Goal: Task Accomplishment & Management: Manage account settings

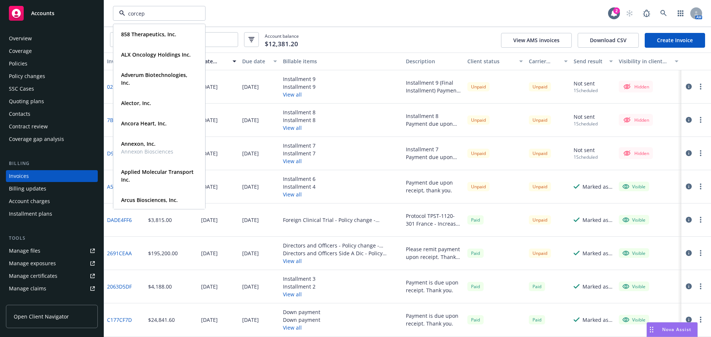
type input "corcept"
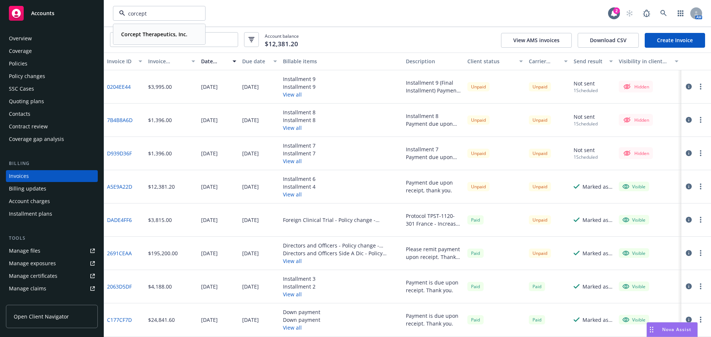
click at [143, 30] on div "Corcept Therapeutics, Inc." at bounding box center [153, 34] width 71 height 11
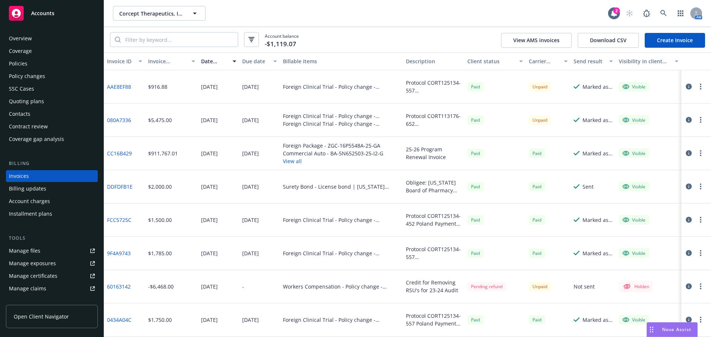
click at [28, 65] on div "Policies" at bounding box center [52, 64] width 86 height 12
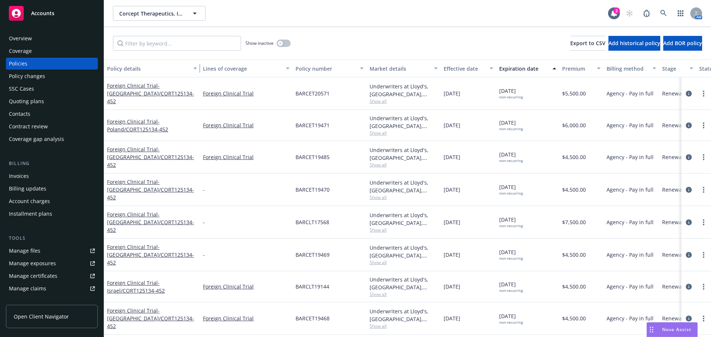
drag, startPoint x: 158, startPoint y: 67, endPoint x: 198, endPoint y: 67, distance: 40.4
click at [198, 67] on div "button" at bounding box center [196, 68] width 4 height 17
click at [172, 43] on input "Filter by keyword..." at bounding box center [177, 43] width 128 height 15
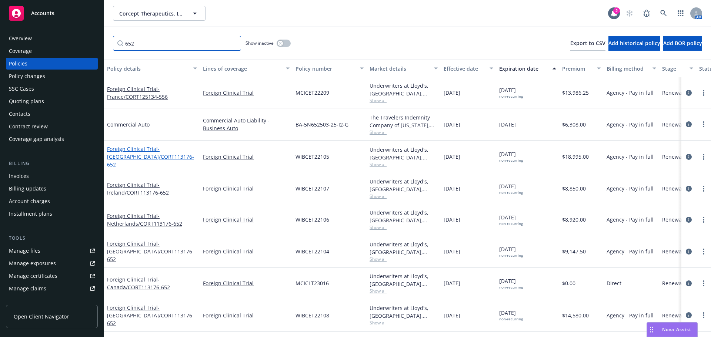
type input "652"
click at [146, 162] on span "- Germany/CORT113176-652" at bounding box center [150, 157] width 87 height 23
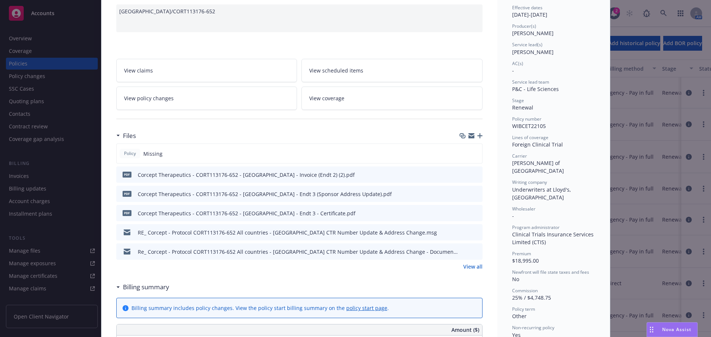
scroll to position [148, 0]
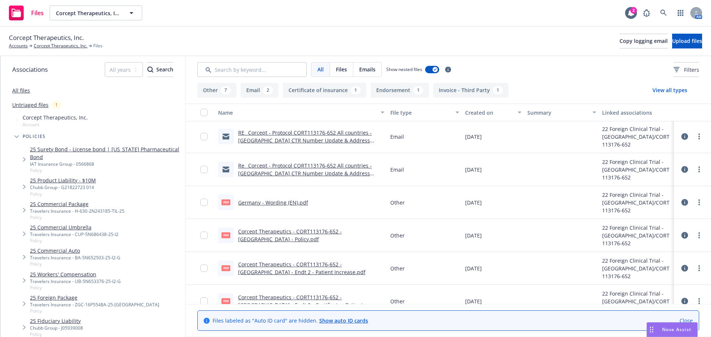
scroll to position [26, 0]
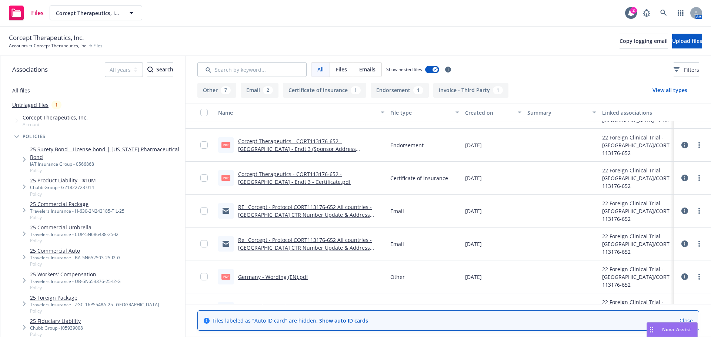
click at [344, 69] on span "Files" at bounding box center [341, 70] width 11 height 8
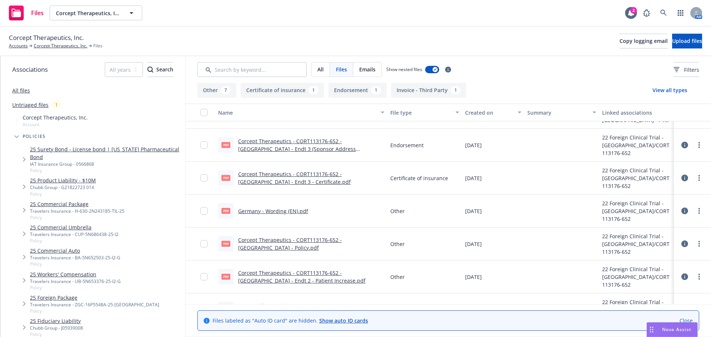
scroll to position [21, 0]
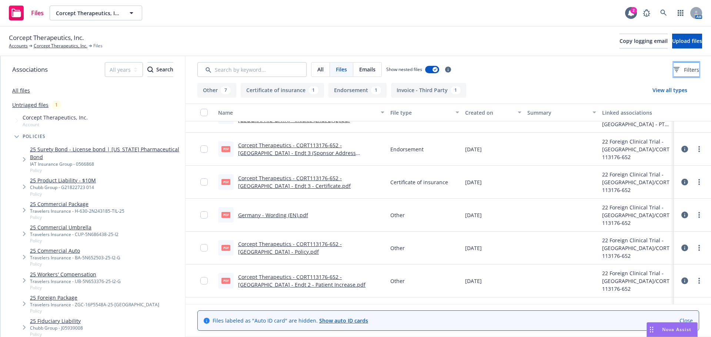
click at [674, 74] on button "Filters" at bounding box center [687, 69] width 26 height 15
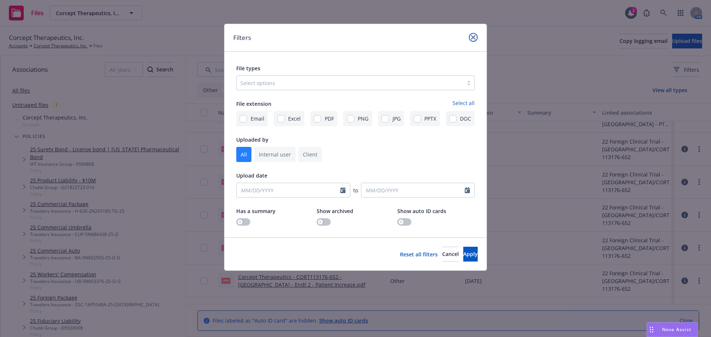
click at [477, 37] on link "close" at bounding box center [473, 37] width 9 height 9
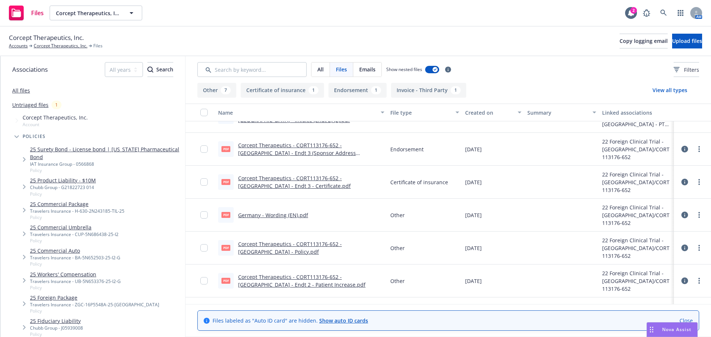
scroll to position [0, 0]
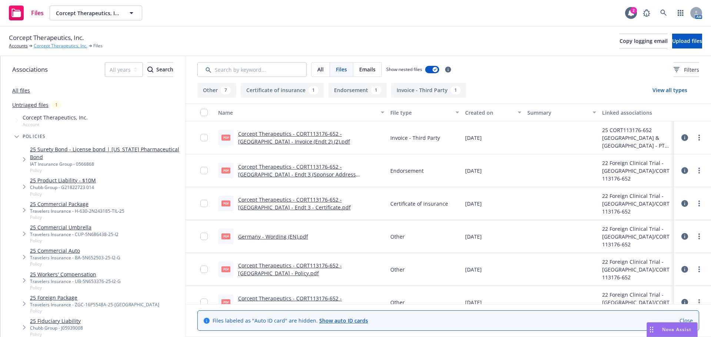
click at [50, 46] on link "Corcept Therapeutics, Inc." at bounding box center [61, 46] width 54 height 7
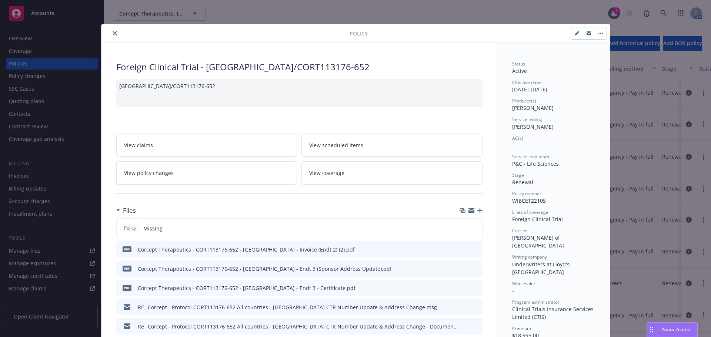
click at [113, 34] on icon "close" at bounding box center [115, 33] width 4 height 4
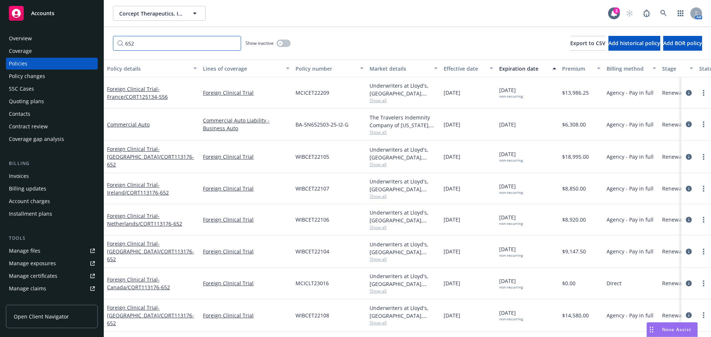
click at [233, 43] on input "652" at bounding box center [177, 43] width 128 height 15
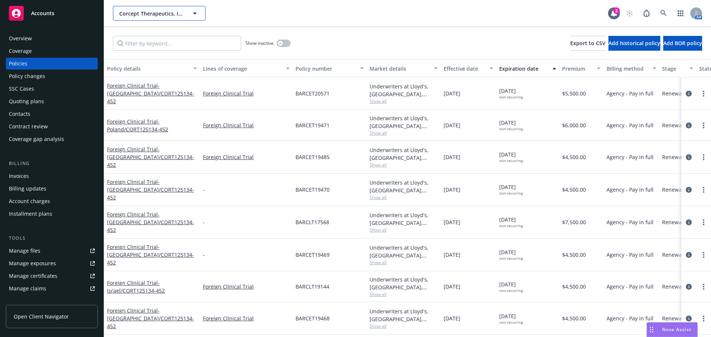
click at [154, 17] on button "Corcept Therapeutics, Inc." at bounding box center [159, 13] width 93 height 15
type input "latus"
click at [661, 16] on icon at bounding box center [663, 13] width 7 height 7
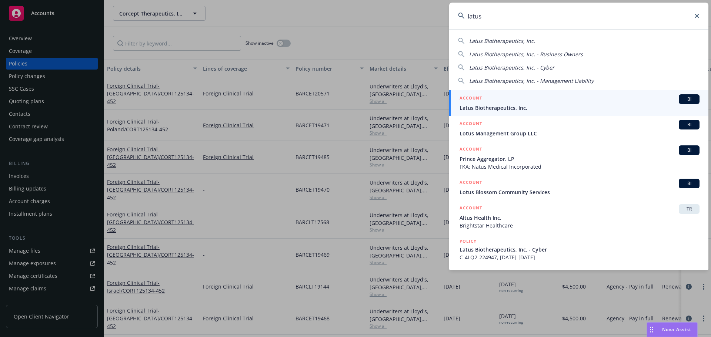
type input "latus"
click at [536, 100] on div "ACCOUNT BI" at bounding box center [579, 99] width 240 height 10
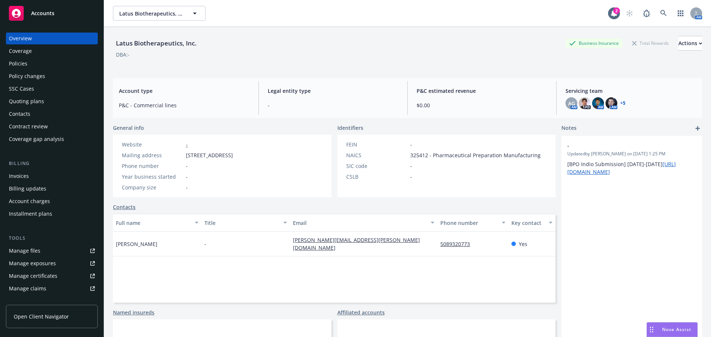
click at [32, 105] on div "Quoting plans" at bounding box center [26, 102] width 35 height 12
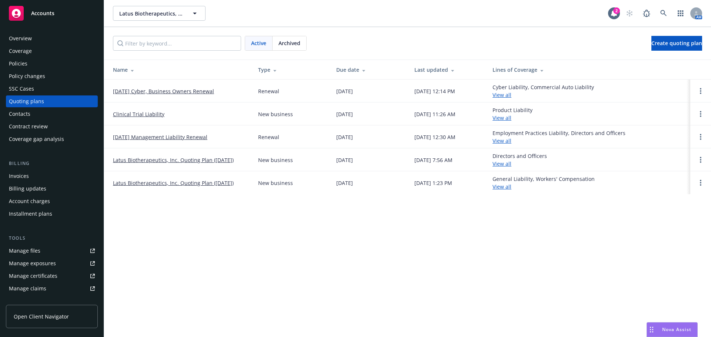
click at [147, 116] on link "Clinical Trial Liability" at bounding box center [138, 114] width 51 height 8
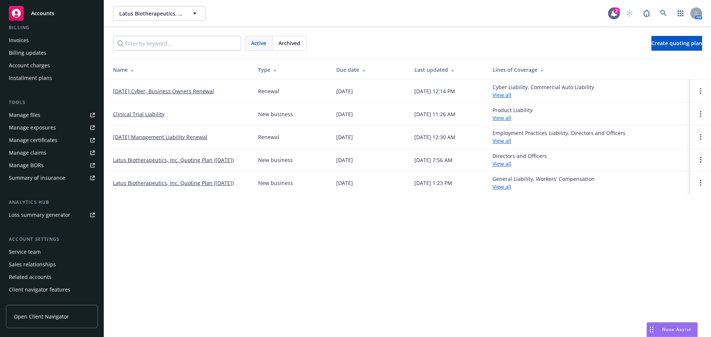
scroll to position [145, 0]
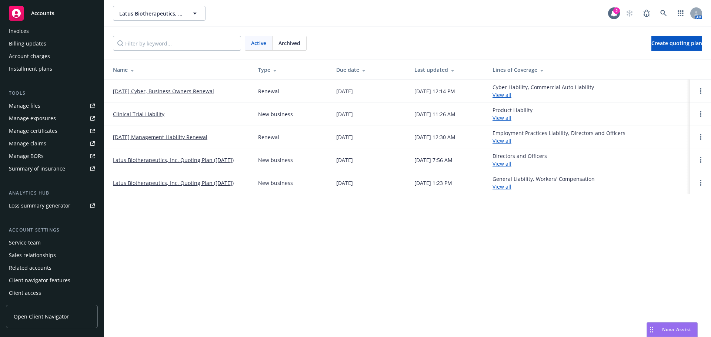
click at [42, 245] on div "Service team" at bounding box center [52, 243] width 86 height 12
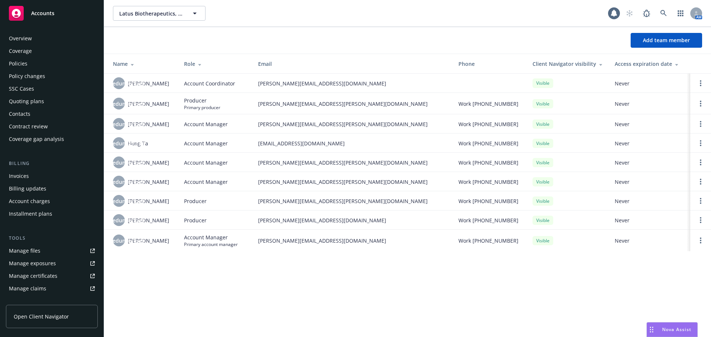
scroll to position [145, 0]
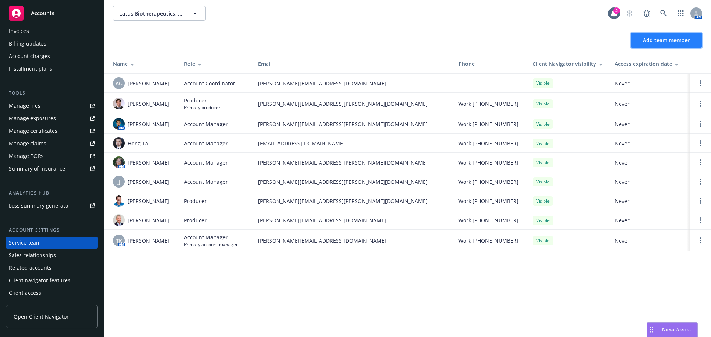
click at [666, 41] on span "Add team member" at bounding box center [666, 40] width 47 height 7
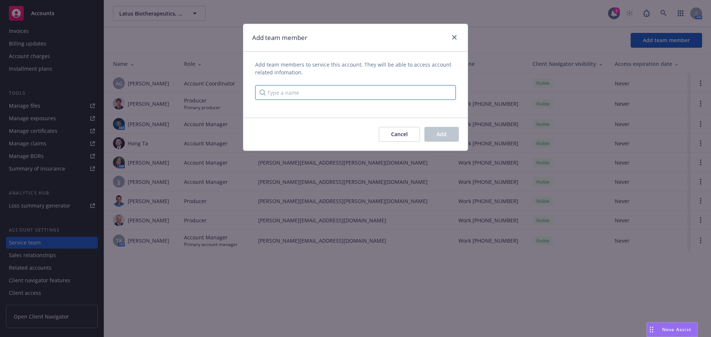
click at [294, 92] on input "Type a name" at bounding box center [355, 92] width 201 height 15
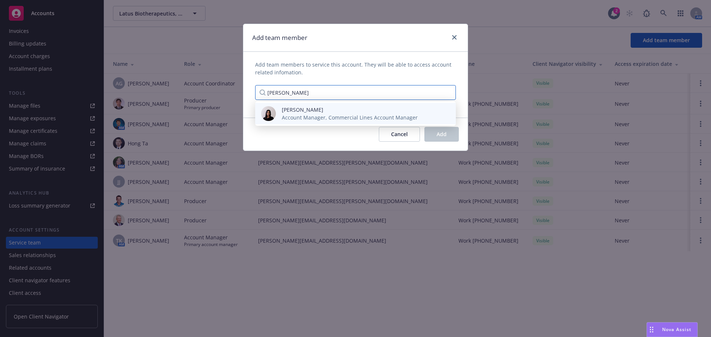
type input "raveena"
click at [313, 118] on span "Account Manager, Commercial Lines Account Manager" at bounding box center [350, 118] width 136 height 8
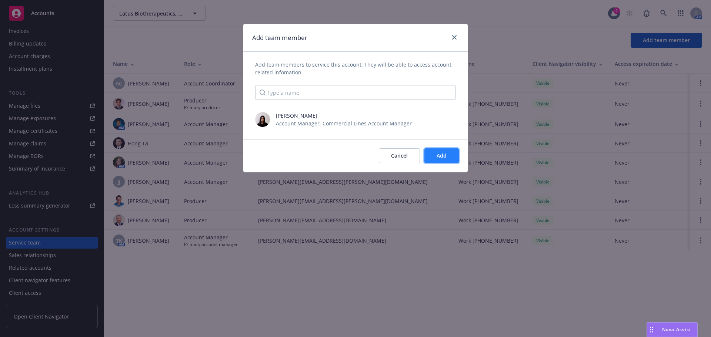
click at [441, 161] on button "Add" at bounding box center [441, 155] width 34 height 15
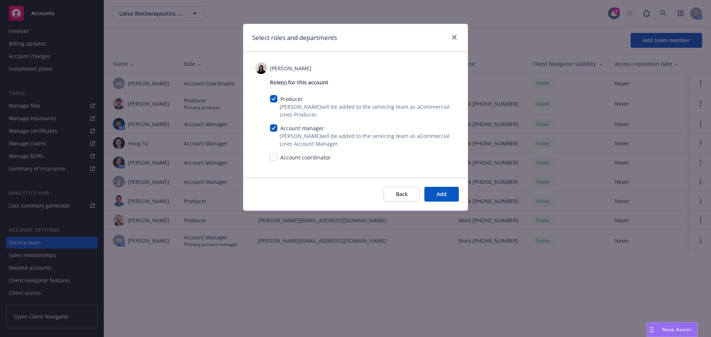
click at [274, 95] on div "Role(s) for this account Producer Raveena Johl will be added to the servicing t…" at bounding box center [363, 122] width 186 height 89
click at [279, 98] on div "Producer" at bounding box center [290, 99] width 27 height 8
drag, startPoint x: 277, startPoint y: 98, endPoint x: 284, endPoint y: 100, distance: 6.9
click at [277, 98] on input "checkbox" at bounding box center [273, 98] width 7 height 7
checkbox input "false"
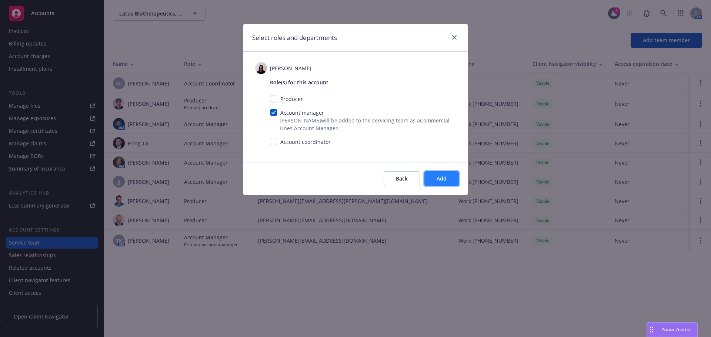
click at [450, 183] on button "Add" at bounding box center [441, 178] width 34 height 15
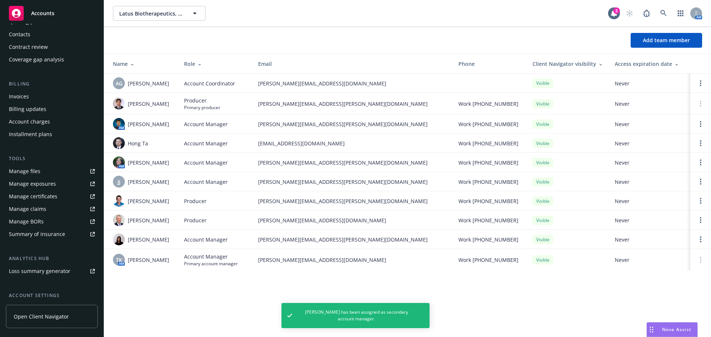
scroll to position [0, 0]
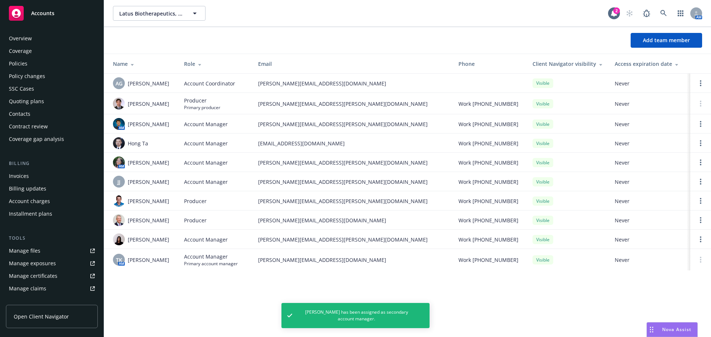
click at [32, 103] on div "Quoting plans" at bounding box center [26, 102] width 35 height 12
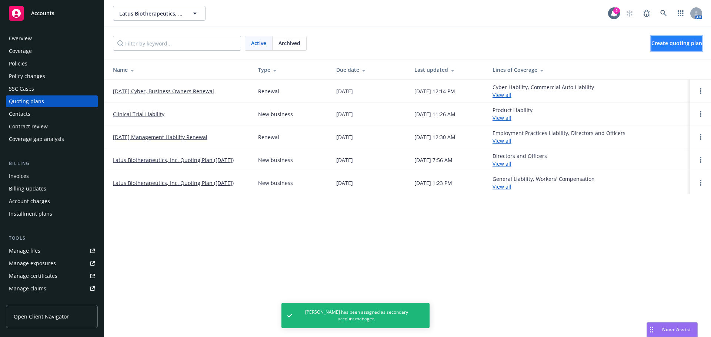
click at [652, 43] on span "Create quoting plan" at bounding box center [676, 43] width 51 height 7
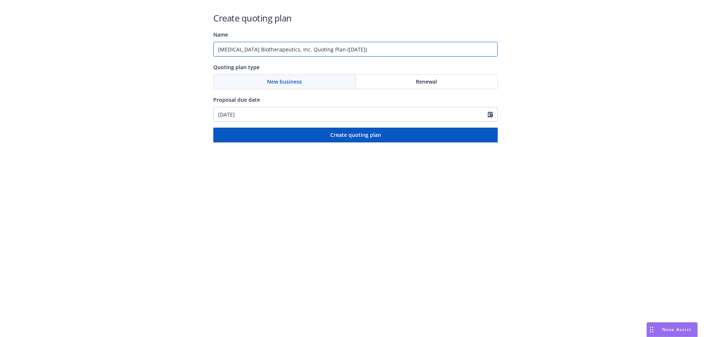
drag, startPoint x: 361, startPoint y: 52, endPoint x: 109, endPoint y: 47, distance: 251.5
click at [109, 47] on div "Create quoting plan Name [MEDICAL_DATA] Biotherapeutics, Inc. Quoting Plan ([DA…" at bounding box center [355, 71] width 711 height 143
paste input "CT-LTS-101-01"
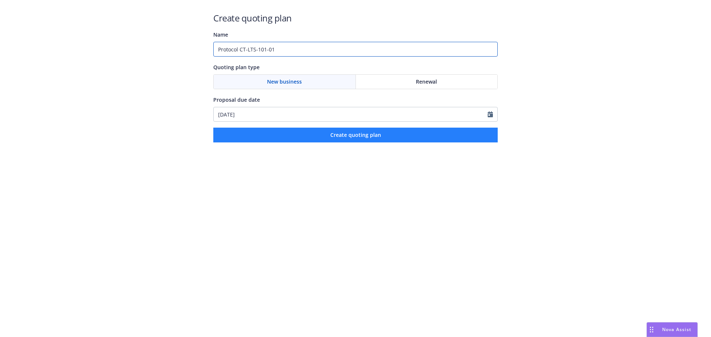
type input "Protocol CT-LTS-101-01"
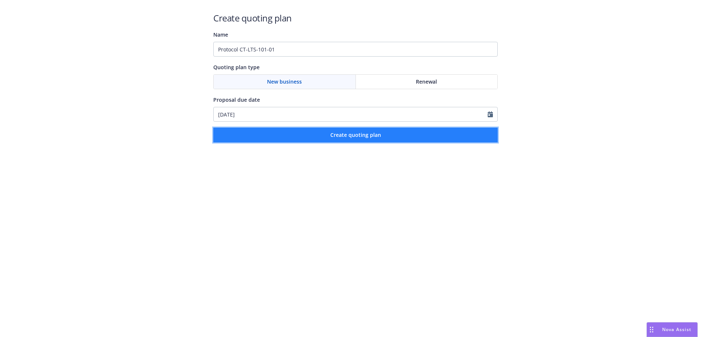
click at [384, 141] on button "Create quoting plan" at bounding box center [355, 135] width 284 height 15
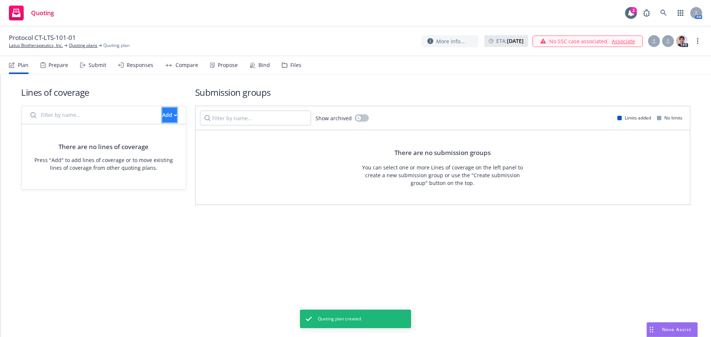
click at [162, 120] on div "Add" at bounding box center [169, 115] width 15 height 14
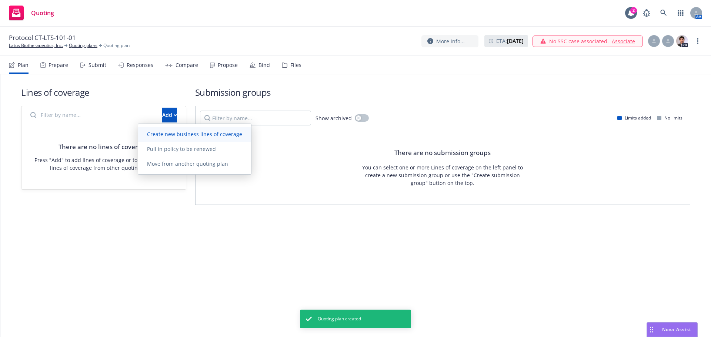
click at [170, 134] on span "Create new business lines of coverage" at bounding box center [194, 134] width 113 height 7
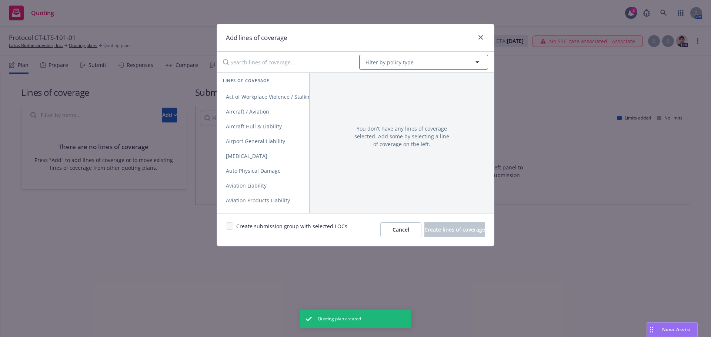
click at [411, 67] on button "Filter by policy type" at bounding box center [423, 62] width 129 height 15
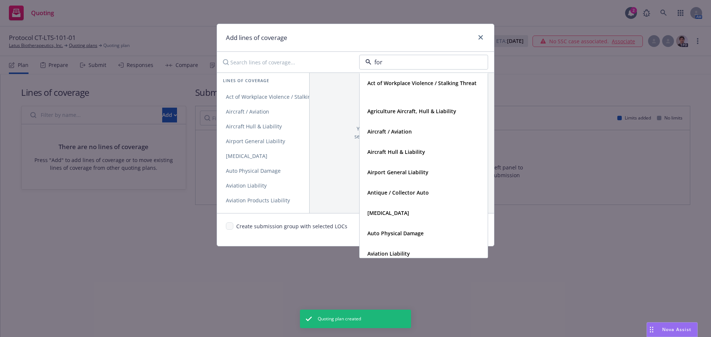
type input "fore"
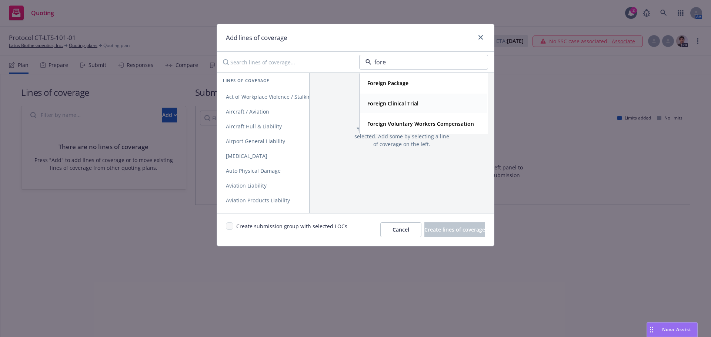
click at [401, 104] on strong "Foreign Clinical Trial" at bounding box center [392, 103] width 51 height 7
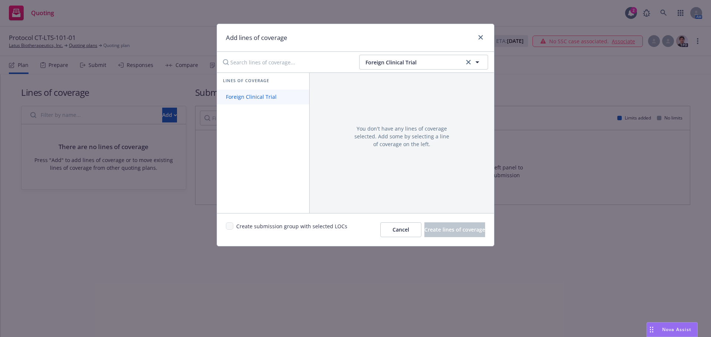
click at [238, 98] on span "Foreign Clinical Trial" at bounding box center [251, 96] width 68 height 7
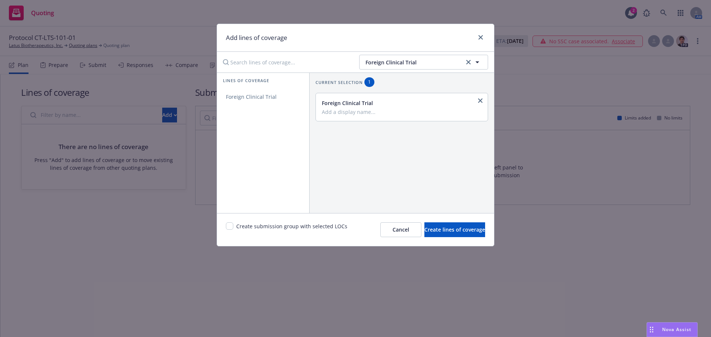
click at [351, 114] on input "Add a display name..." at bounding box center [401, 111] width 158 height 7
paste input "CT-LTS-101-01"
type input "[GEOGRAPHIC_DATA]/CT-LTS-101-01"
click at [467, 230] on span "Create lines of coverage" at bounding box center [454, 229] width 61 height 7
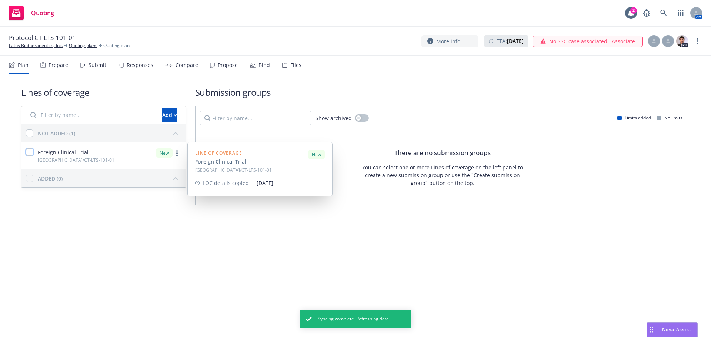
click at [29, 153] on input "checkbox" at bounding box center [29, 151] width 7 height 7
checkbox input "true"
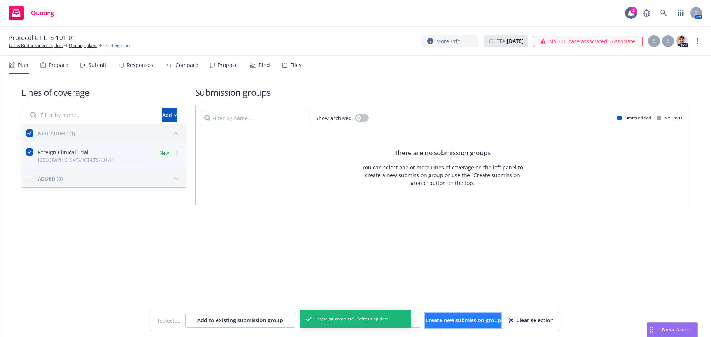
click at [440, 319] on span "Create new submission group" at bounding box center [463, 320] width 76 height 7
checkbox input "false"
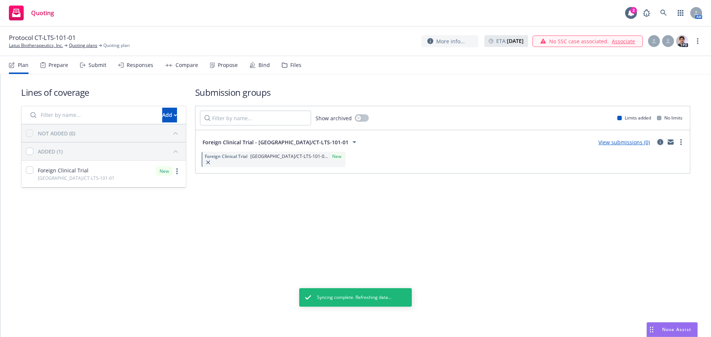
click at [661, 143] on icon "circleInformation" at bounding box center [660, 142] width 6 height 6
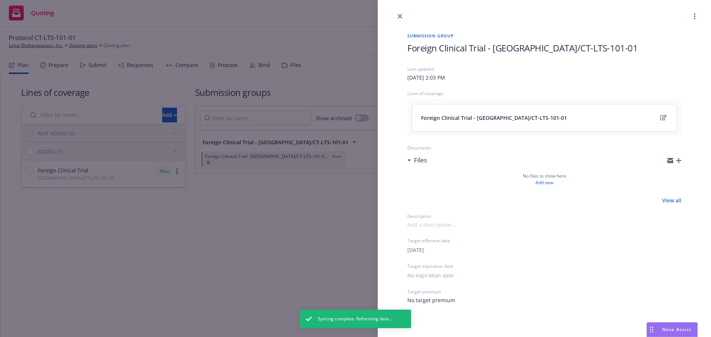
click at [679, 162] on icon "button" at bounding box center [678, 160] width 5 height 5
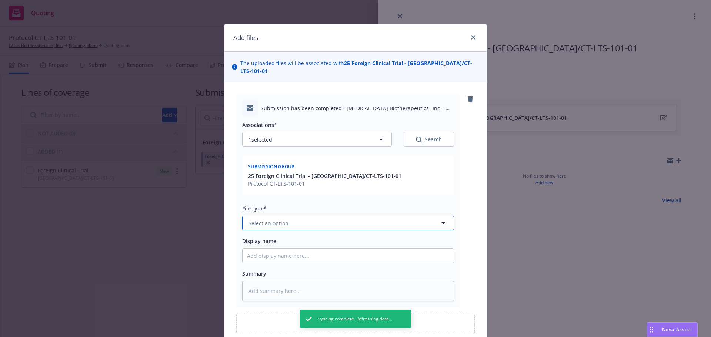
click at [324, 220] on button "Select an option" at bounding box center [348, 223] width 212 height 15
type input "sub"
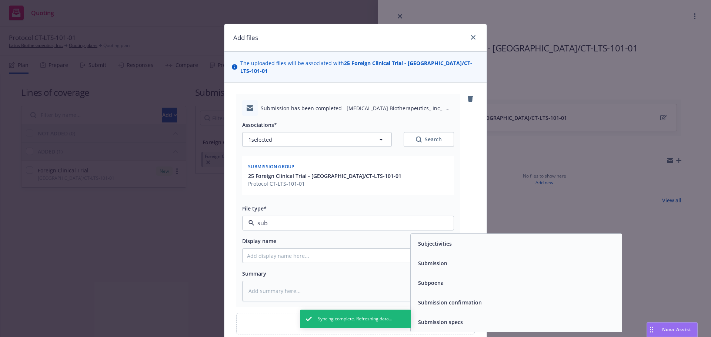
click at [459, 258] on div "Submission" at bounding box center [516, 263] width 202 height 11
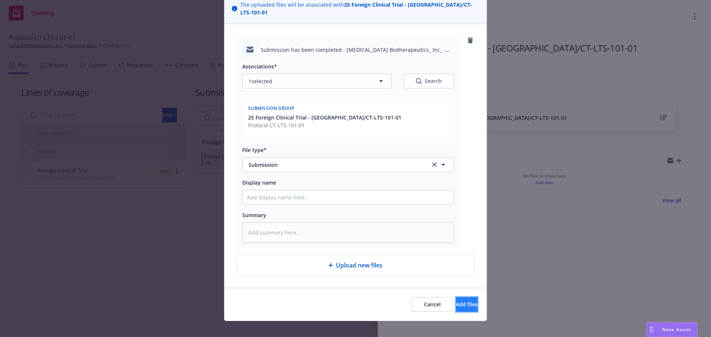
click at [456, 297] on button "Add files" at bounding box center [467, 304] width 22 height 15
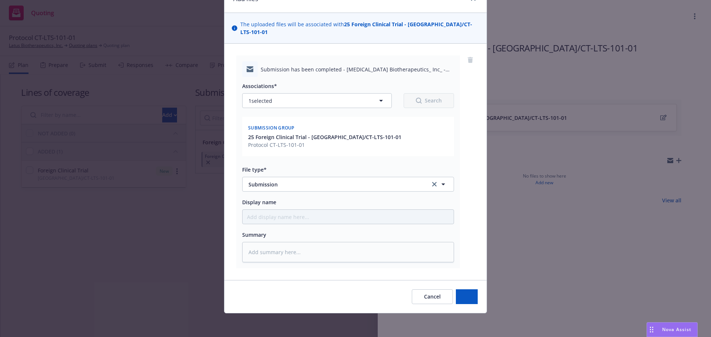
scroll to position [31, 0]
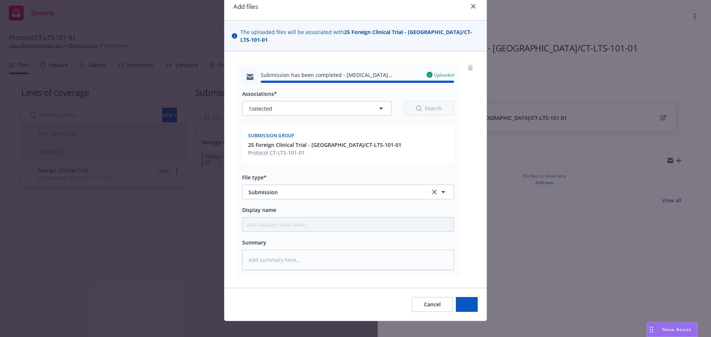
type textarea "x"
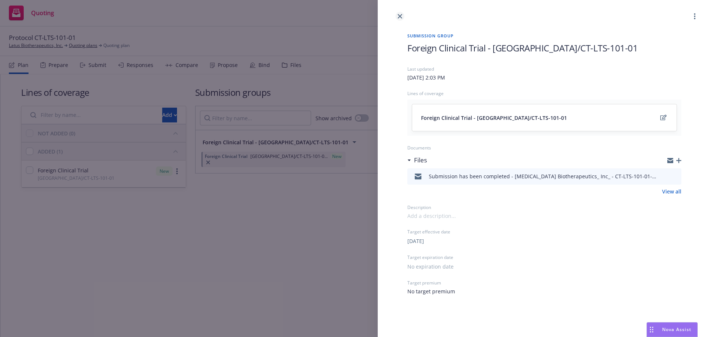
click at [401, 16] on icon "close" at bounding box center [400, 16] width 4 height 4
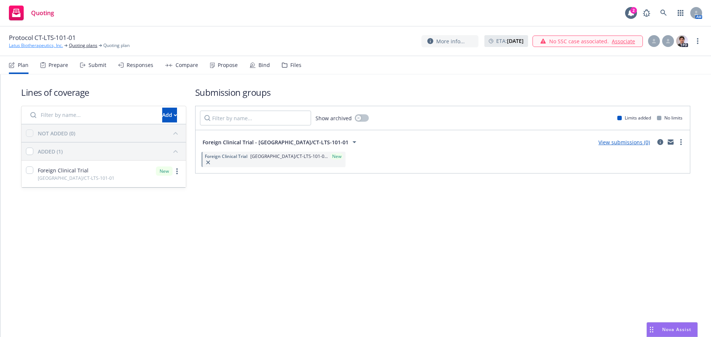
click at [38, 46] on link "Latus Biotherapeutics, Inc." at bounding box center [36, 45] width 54 height 7
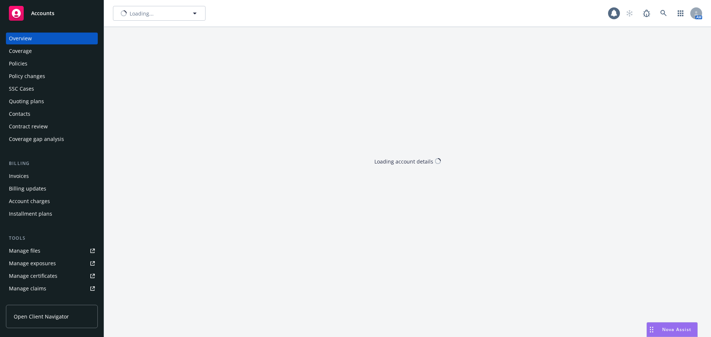
type input "Latus Biotherapeutics, Inc."
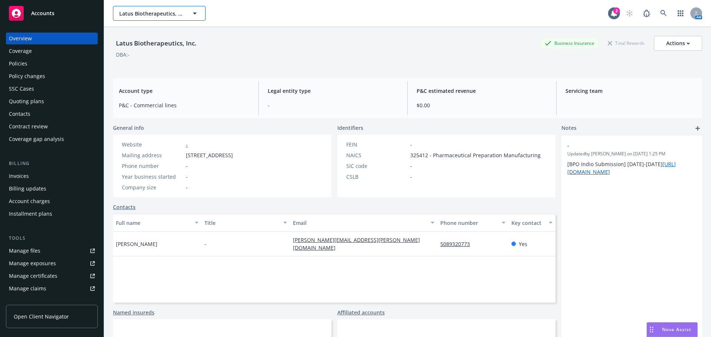
click at [140, 15] on span "Latus Biotherapeutics, Inc." at bounding box center [151, 14] width 64 height 8
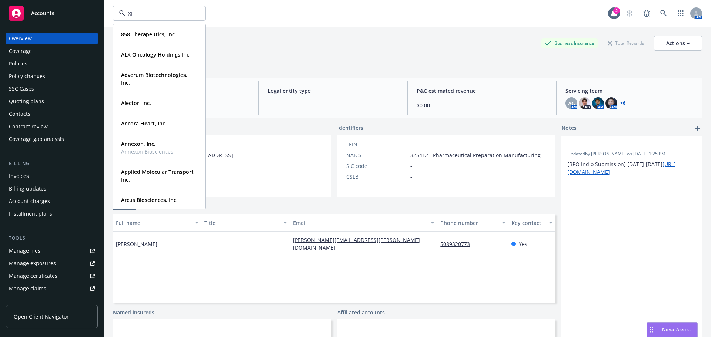
type input "XII"
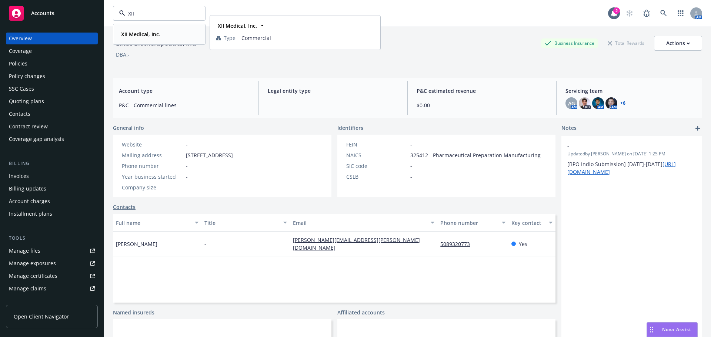
click at [146, 37] on strong "XII Medical, Inc." at bounding box center [140, 34] width 39 height 7
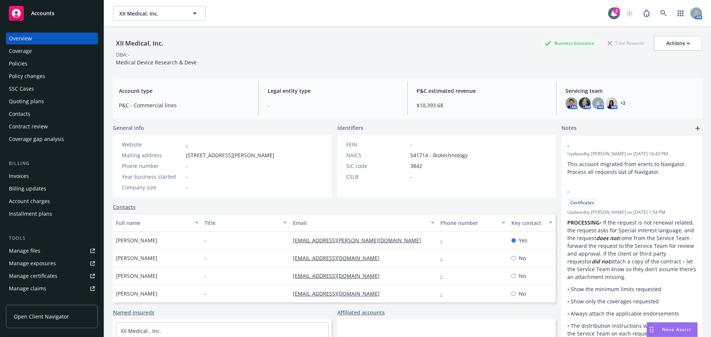
click at [39, 63] on div "Policies" at bounding box center [52, 64] width 86 height 12
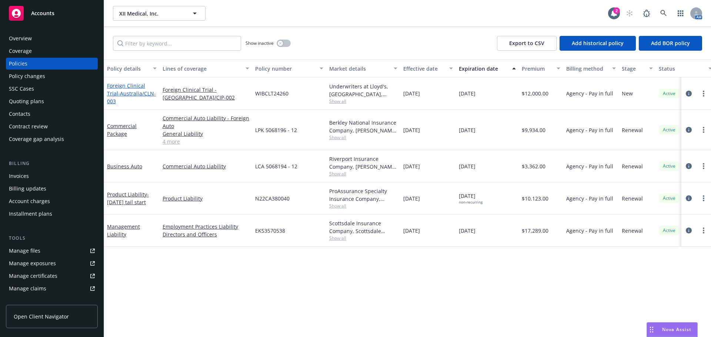
click at [138, 98] on span "- Australia/CLN-003" at bounding box center [131, 97] width 49 height 15
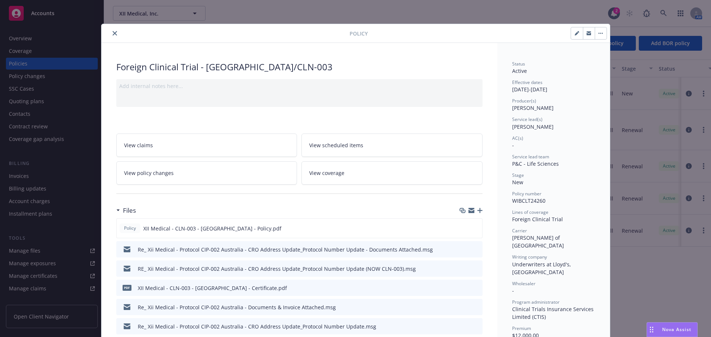
click at [478, 211] on icon "button" at bounding box center [479, 210] width 5 height 5
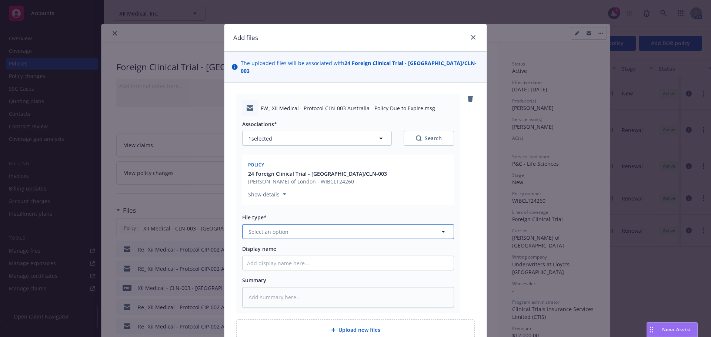
click at [250, 228] on span "Select an option" at bounding box center [268, 232] width 40 height 8
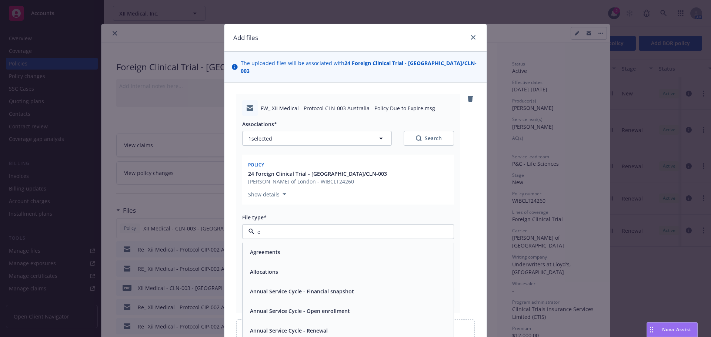
type input "em"
click at [295, 267] on div "Email" at bounding box center [348, 272] width 202 height 11
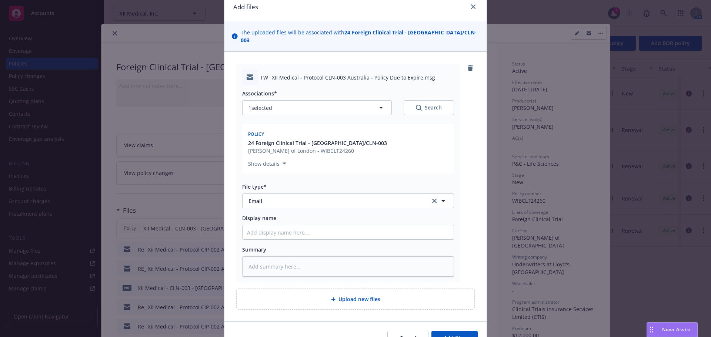
scroll to position [64, 0]
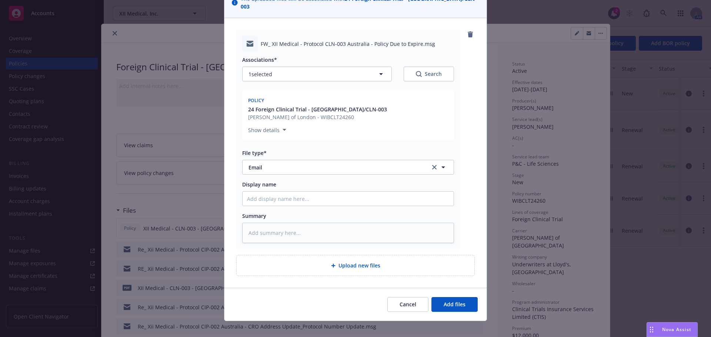
type textarea "x"
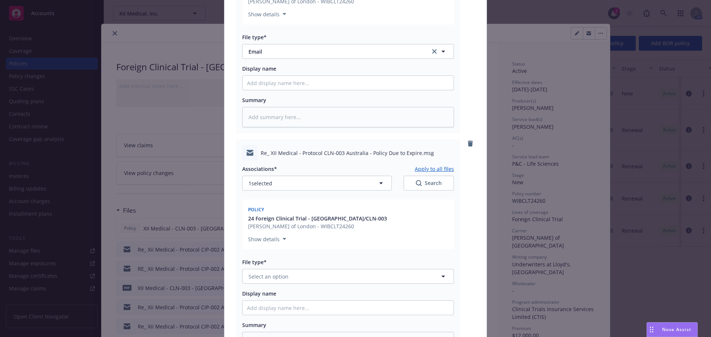
scroll to position [287, 0]
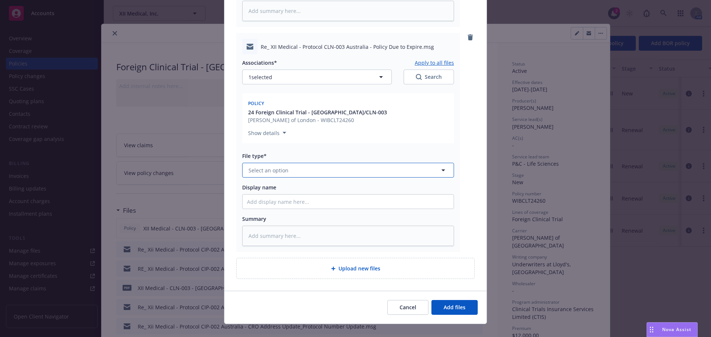
click at [306, 163] on button "Select an option" at bounding box center [348, 170] width 212 height 15
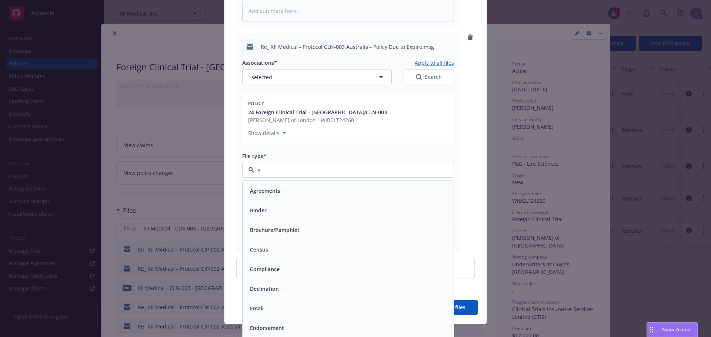
type input "em"
click at [350, 205] on div "Email" at bounding box center [348, 210] width 202 height 11
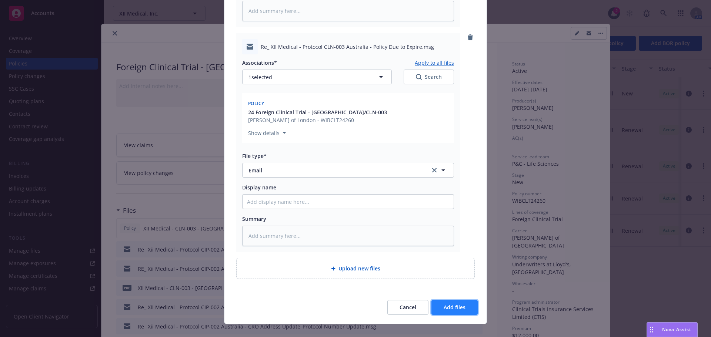
click at [454, 304] on span "Add files" at bounding box center [455, 307] width 22 height 7
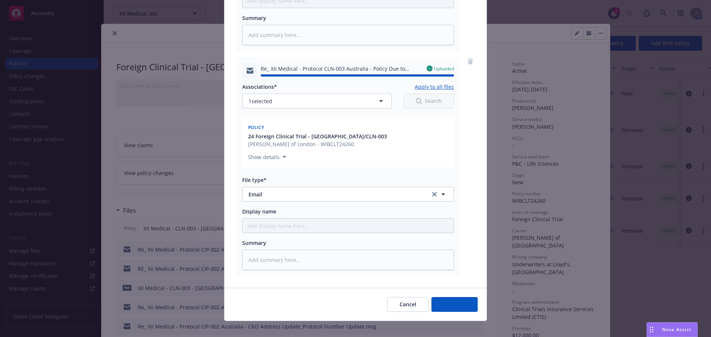
type textarea "x"
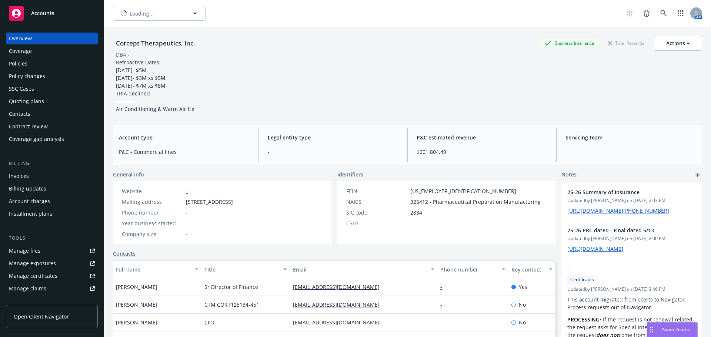
type input "Corcept Therapeutics, Inc."
click at [137, 19] on button "Corcept Therapeutics, Inc." at bounding box center [159, 13] width 93 height 15
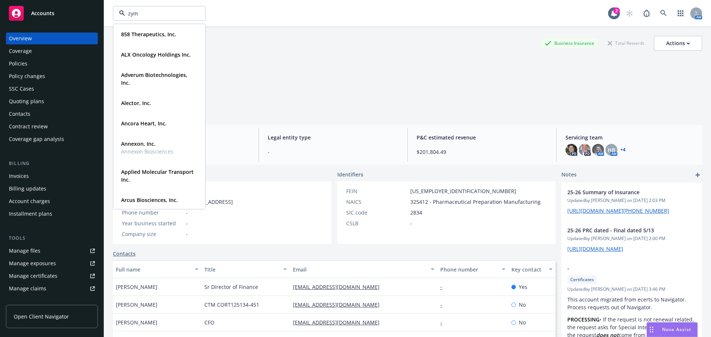
type input "zyme"
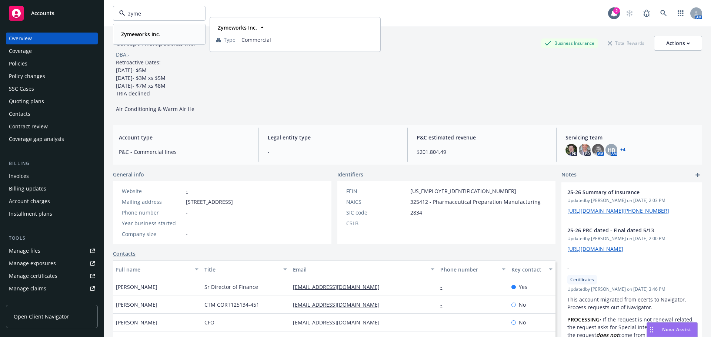
click at [164, 31] on div "Zymeworks Inc." at bounding box center [159, 34] width 82 height 11
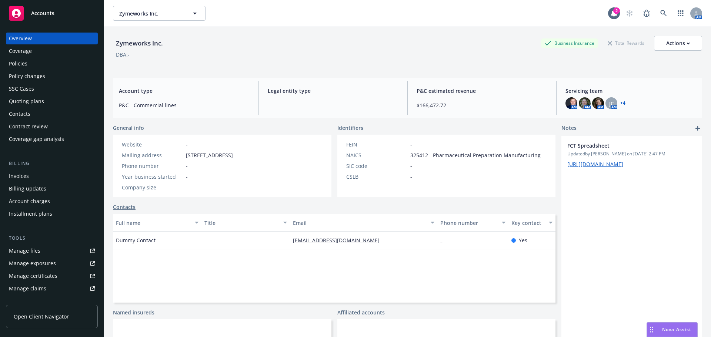
click at [18, 62] on div "Policies" at bounding box center [18, 64] width 19 height 12
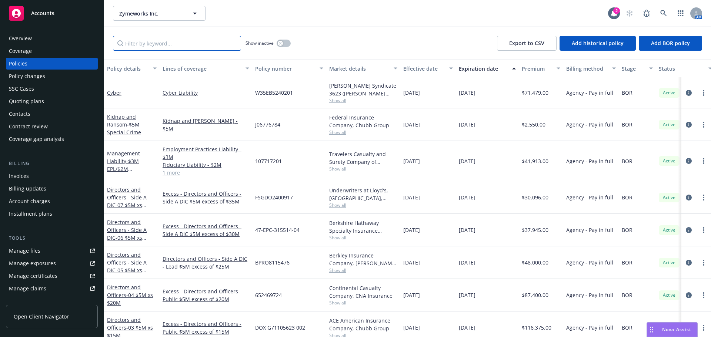
click at [170, 44] on input "Filter by keyword..." at bounding box center [177, 43] width 128 height 15
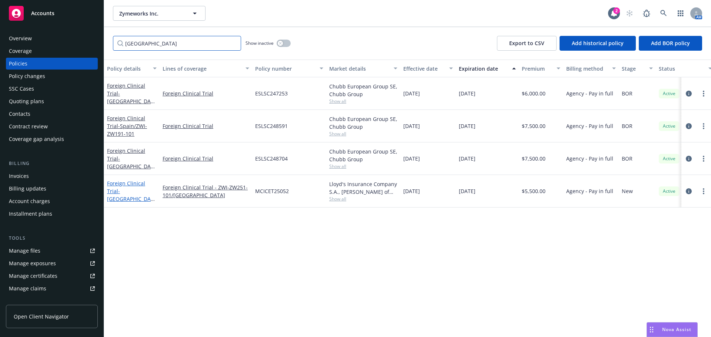
type input "spain"
click at [138, 193] on span "- Spain/ZWI-ZW251-101" at bounding box center [131, 199] width 48 height 23
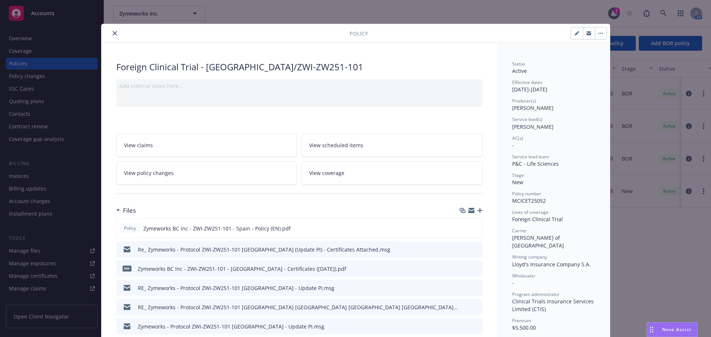
click at [479, 209] on icon "button" at bounding box center [479, 210] width 5 height 5
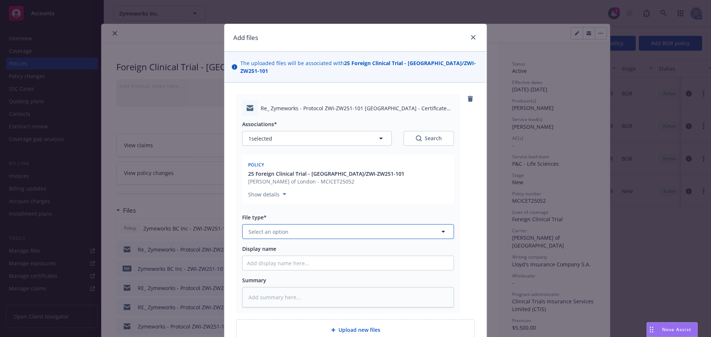
click at [269, 231] on button "Select an option" at bounding box center [348, 231] width 212 height 15
type input "em"
click at [349, 267] on div "Email" at bounding box center [348, 272] width 202 height 11
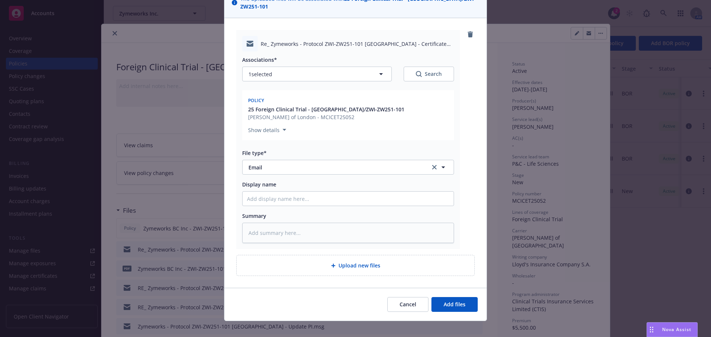
type textarea "x"
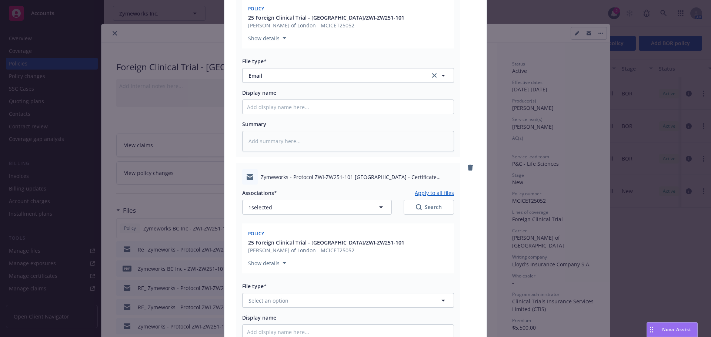
scroll to position [287, 0]
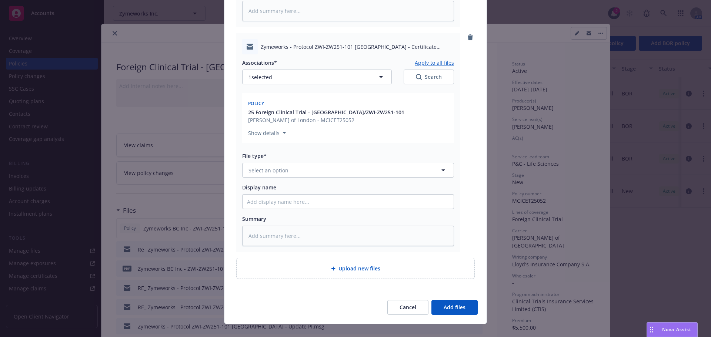
click at [289, 152] on div "File type*" at bounding box center [348, 156] width 212 height 8
click at [293, 163] on button "Select an option" at bounding box center [348, 170] width 212 height 15
type input "em"
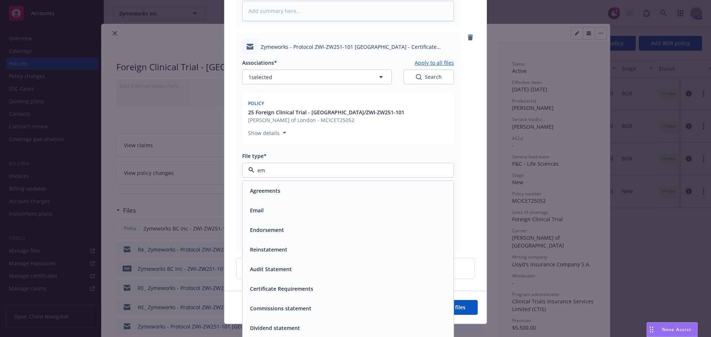
click at [321, 206] on div "Email" at bounding box center [348, 210] width 202 height 11
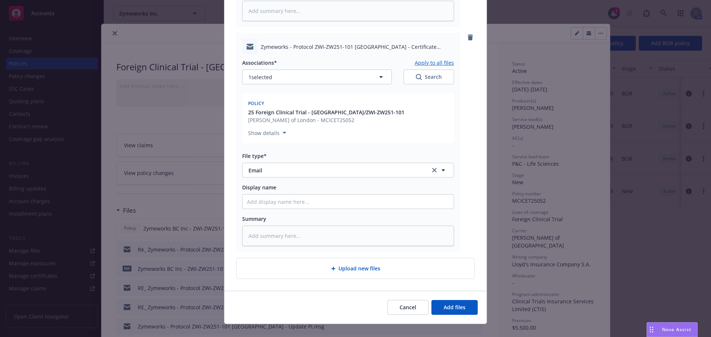
type textarea "x"
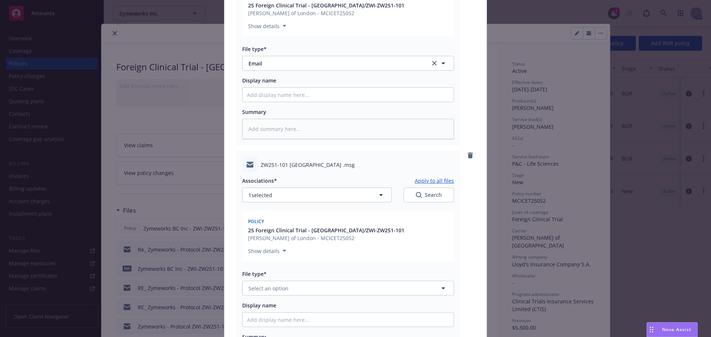
scroll to position [509, 0]
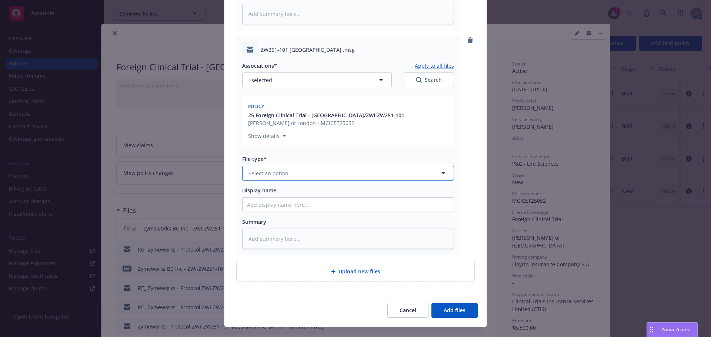
click at [277, 170] on span "Select an option" at bounding box center [268, 174] width 40 height 8
type input "em"
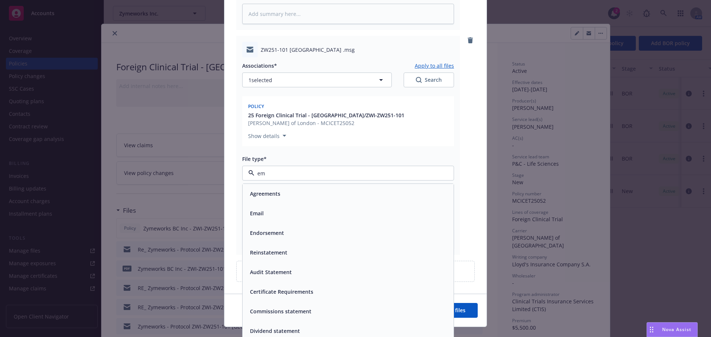
click at [312, 208] on div "Email" at bounding box center [348, 213] width 202 height 11
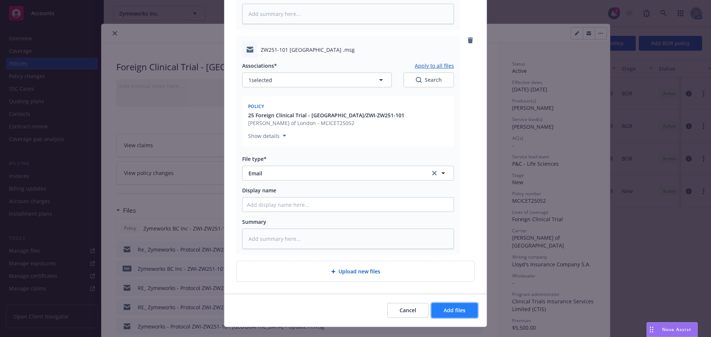
click at [452, 307] on span "Add files" at bounding box center [455, 310] width 22 height 7
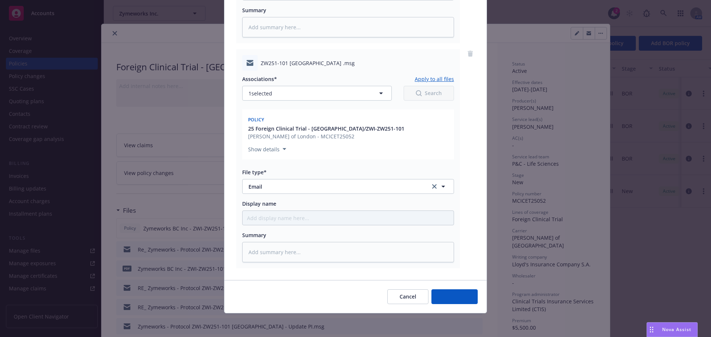
scroll to position [488, 0]
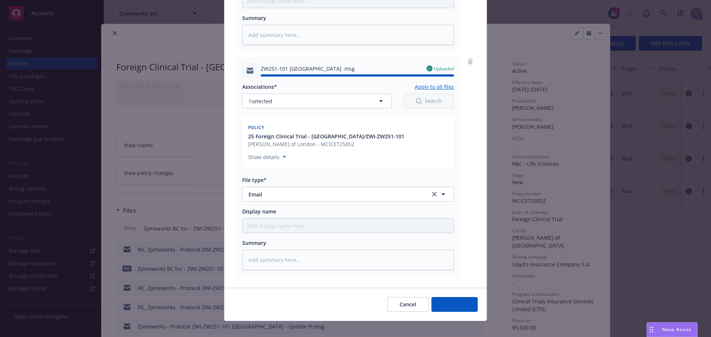
type textarea "x"
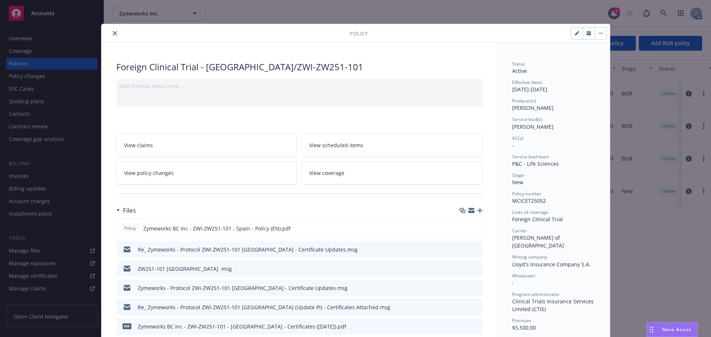
click at [113, 34] on icon "close" at bounding box center [115, 33] width 4 height 4
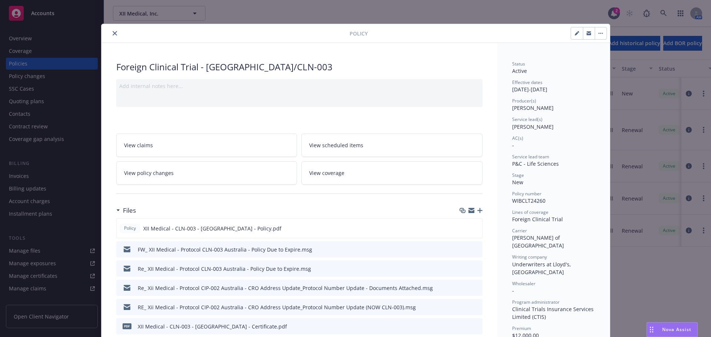
click at [477, 209] on icon "button" at bounding box center [479, 210] width 5 height 5
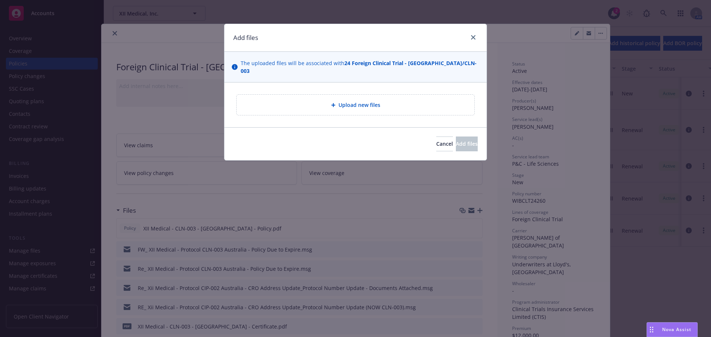
type textarea "x"
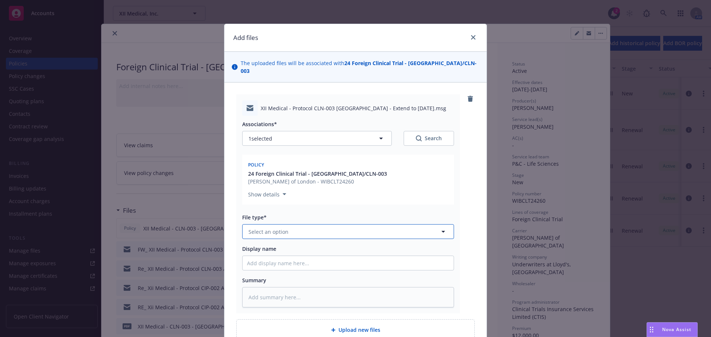
click at [336, 226] on button "Select an option" at bounding box center [348, 231] width 212 height 15
type input "em"
click at [308, 267] on div "Email" at bounding box center [348, 272] width 202 height 11
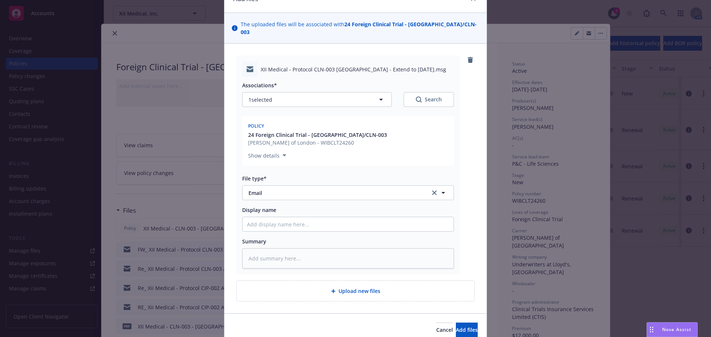
scroll to position [64, 0]
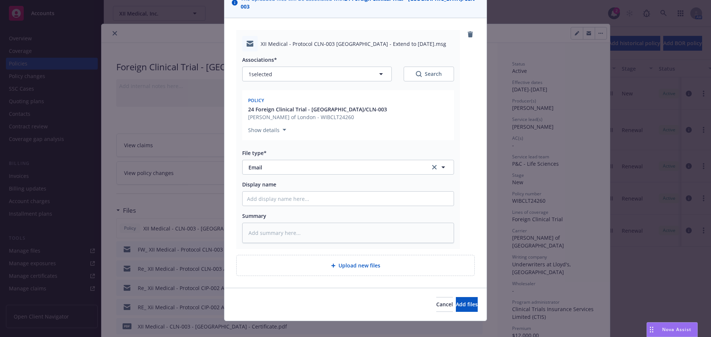
type textarea "x"
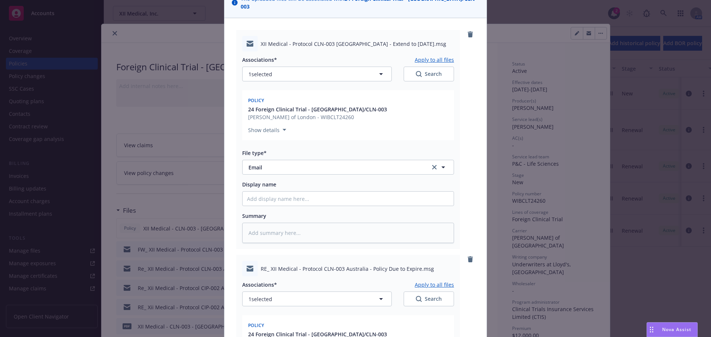
scroll to position [250, 0]
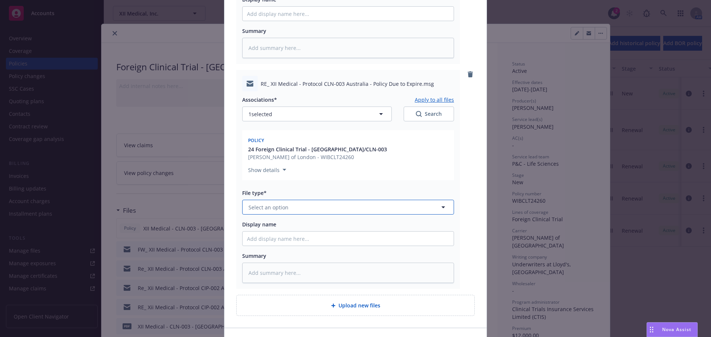
click at [276, 204] on span "Select an option" at bounding box center [268, 208] width 40 height 8
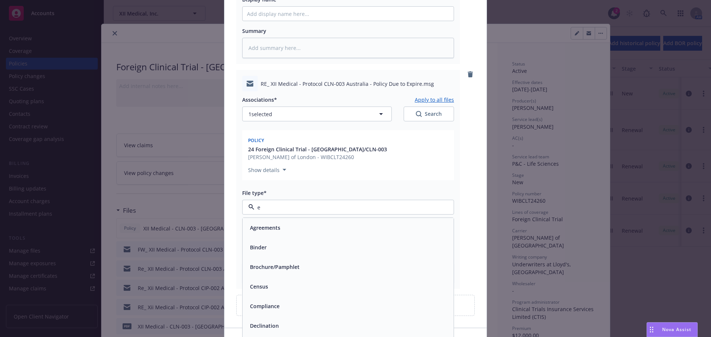
type input "em"
click at [267, 242] on div "Email" at bounding box center [348, 247] width 202 height 11
type textarea "x"
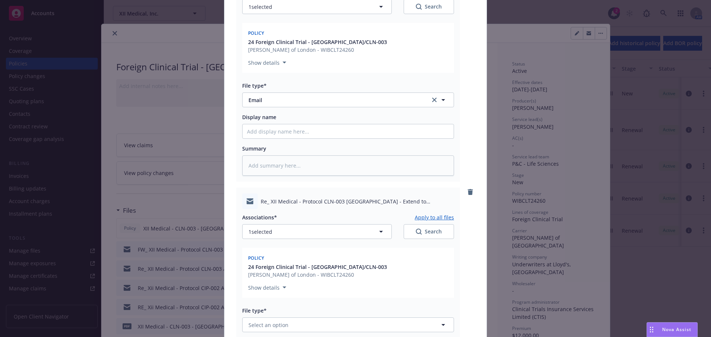
scroll to position [472, 0]
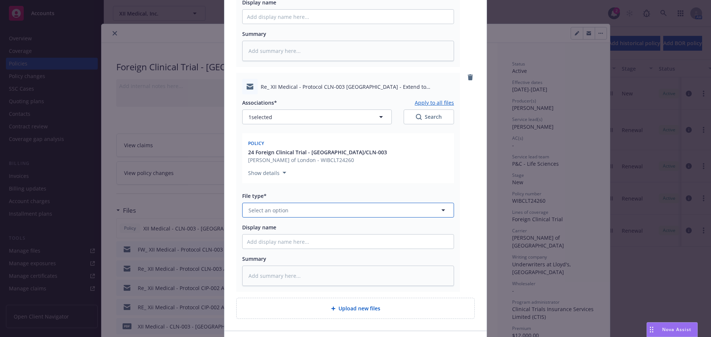
click at [298, 207] on button "Select an option" at bounding box center [348, 210] width 212 height 15
type input "em"
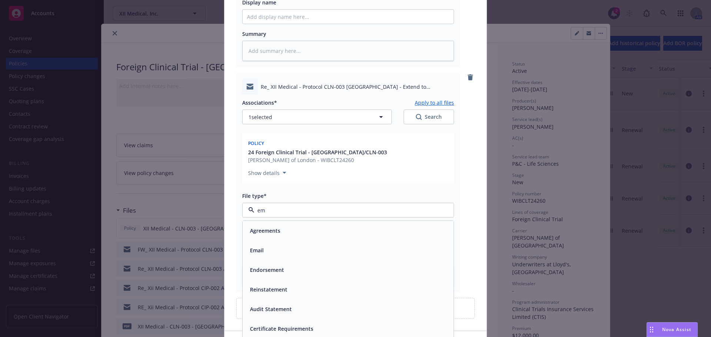
click at [288, 245] on div "Email" at bounding box center [348, 250] width 202 height 11
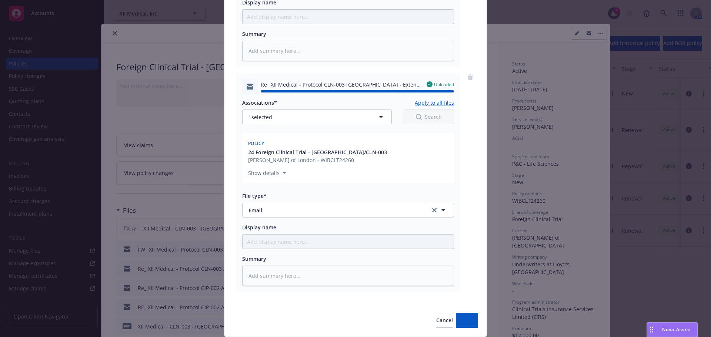
type textarea "x"
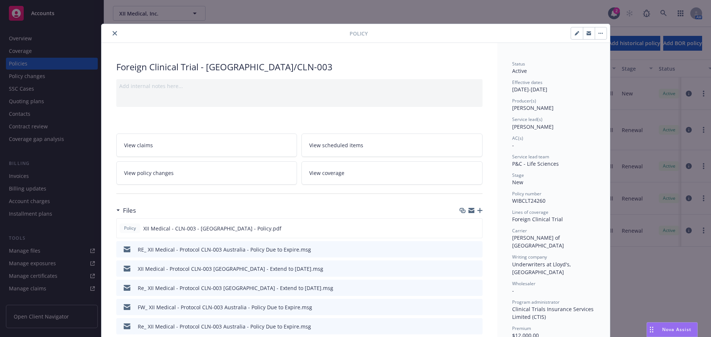
click at [113, 34] on icon "close" at bounding box center [115, 33] width 4 height 4
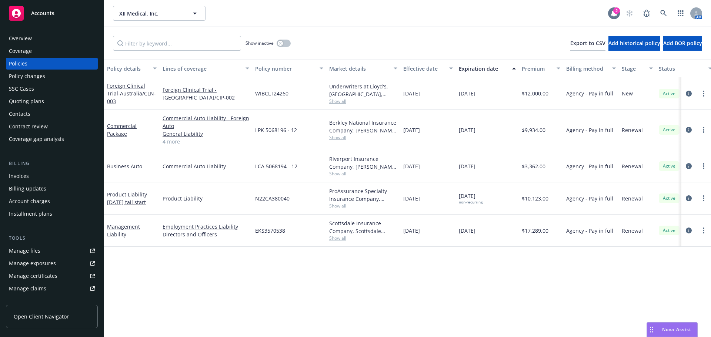
click at [616, 14] on icon at bounding box center [614, 13] width 6 height 7
